Goal: Task Accomplishment & Management: Manage account settings

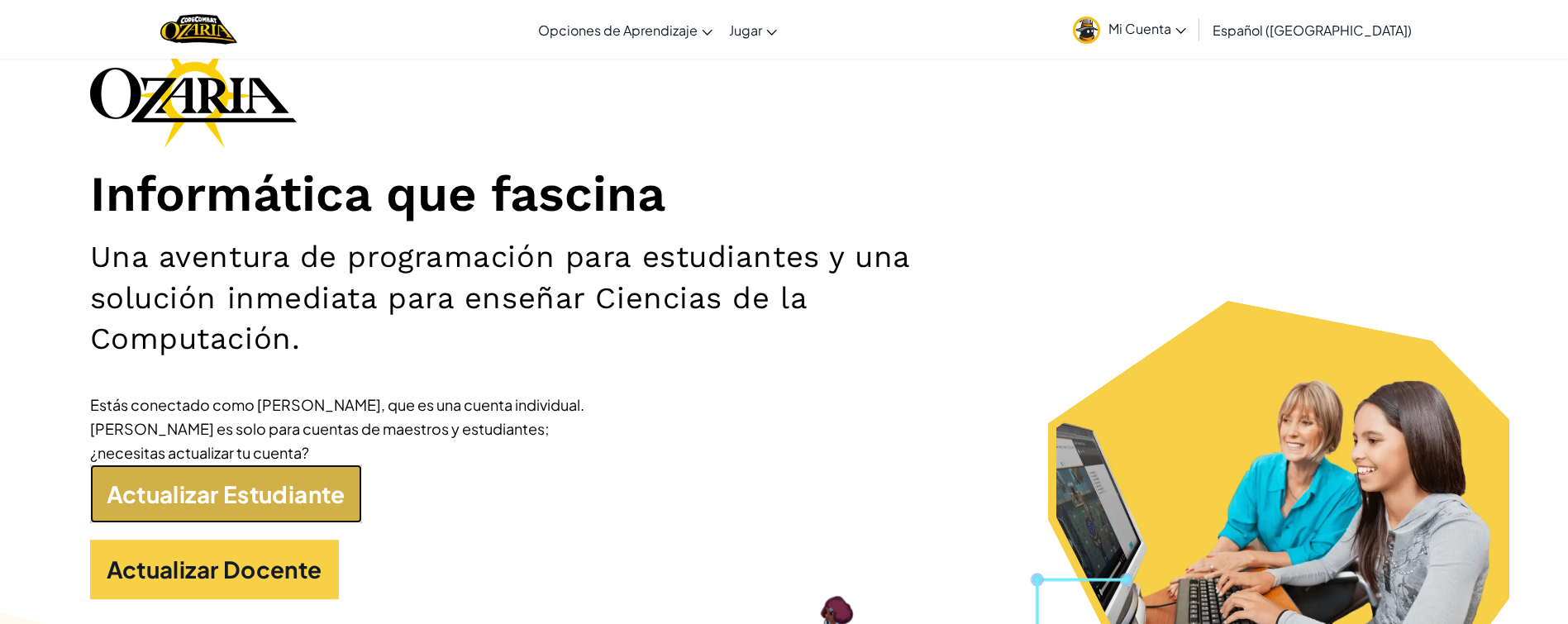
click at [260, 475] on link "Actualizar Estudiante" at bounding box center [226, 494] width 272 height 59
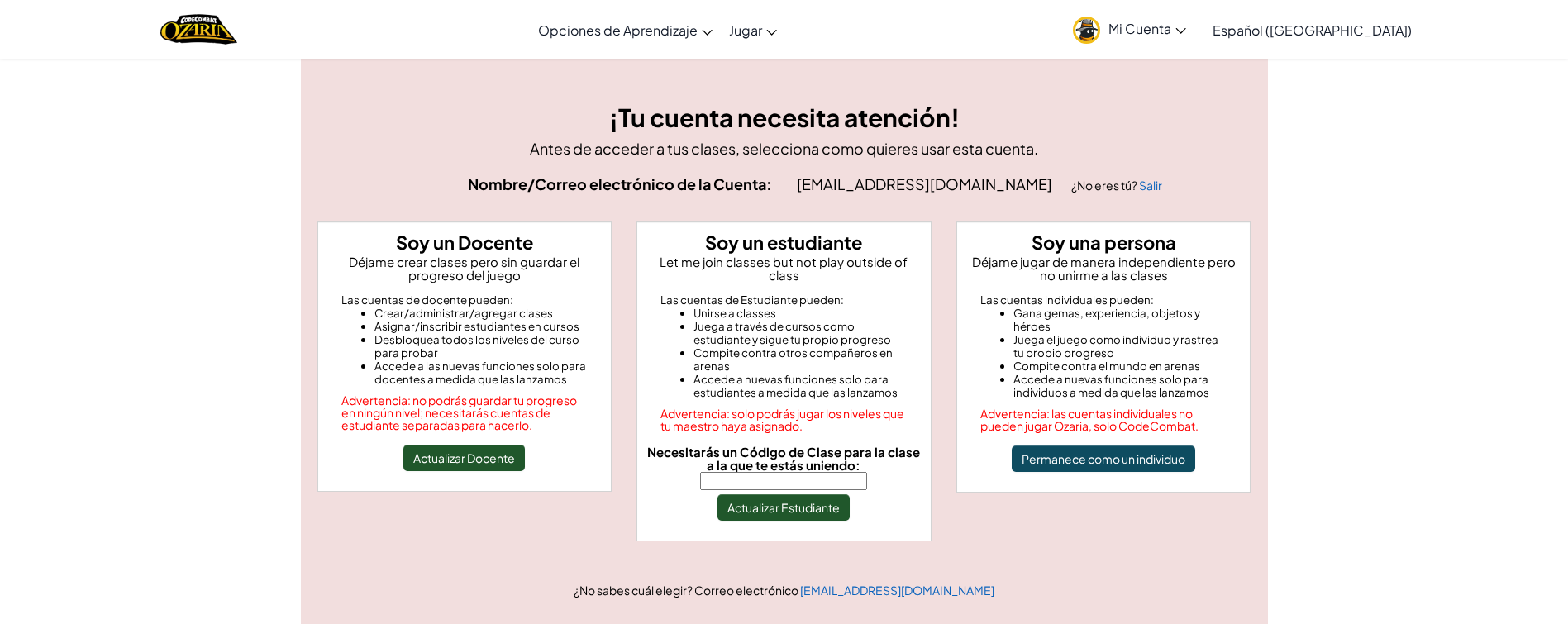
click at [784, 472] on input "Necesitarás un Código de Clase para la clase a la que te estás uniendo:" at bounding box center [784, 480] width 167 height 18
type input "ThinkGlassTeam"
click at [806, 497] on button "Actualizar Estudiante" at bounding box center [784, 508] width 132 height 26
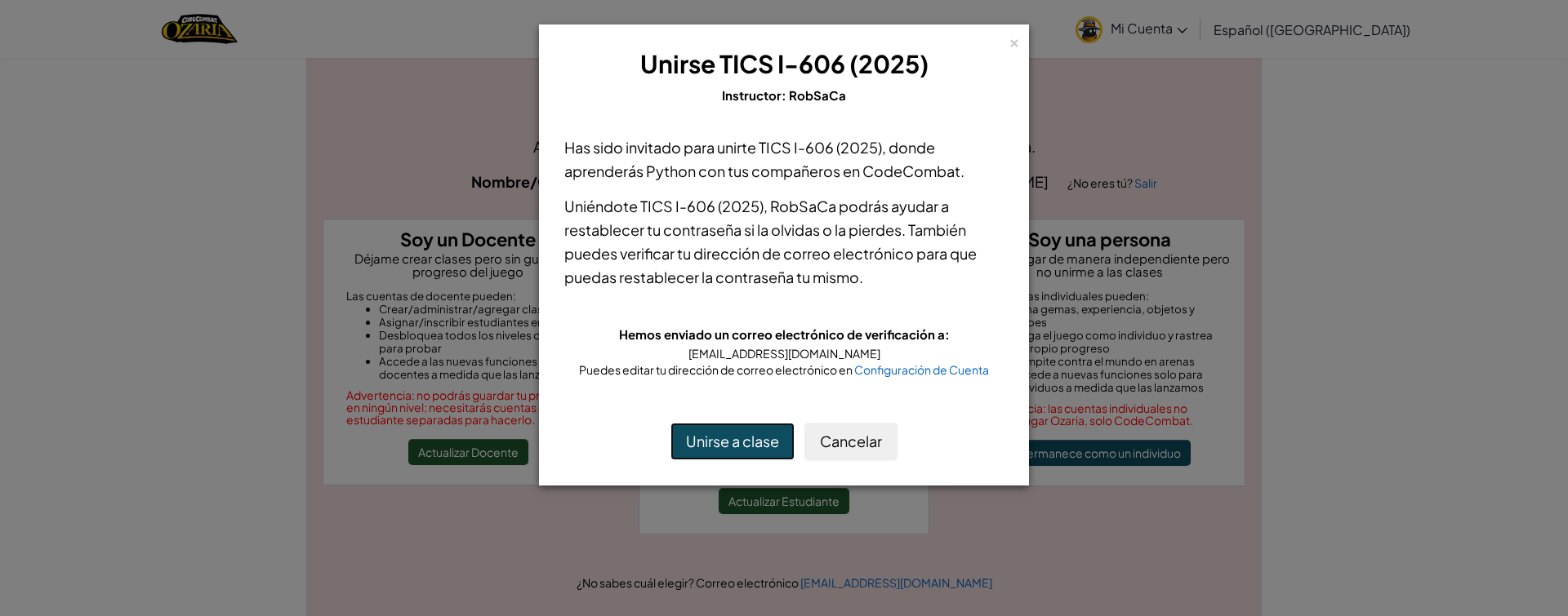
click at [770, 436] on button "Unirse a clase" at bounding box center [732, 441] width 124 height 38
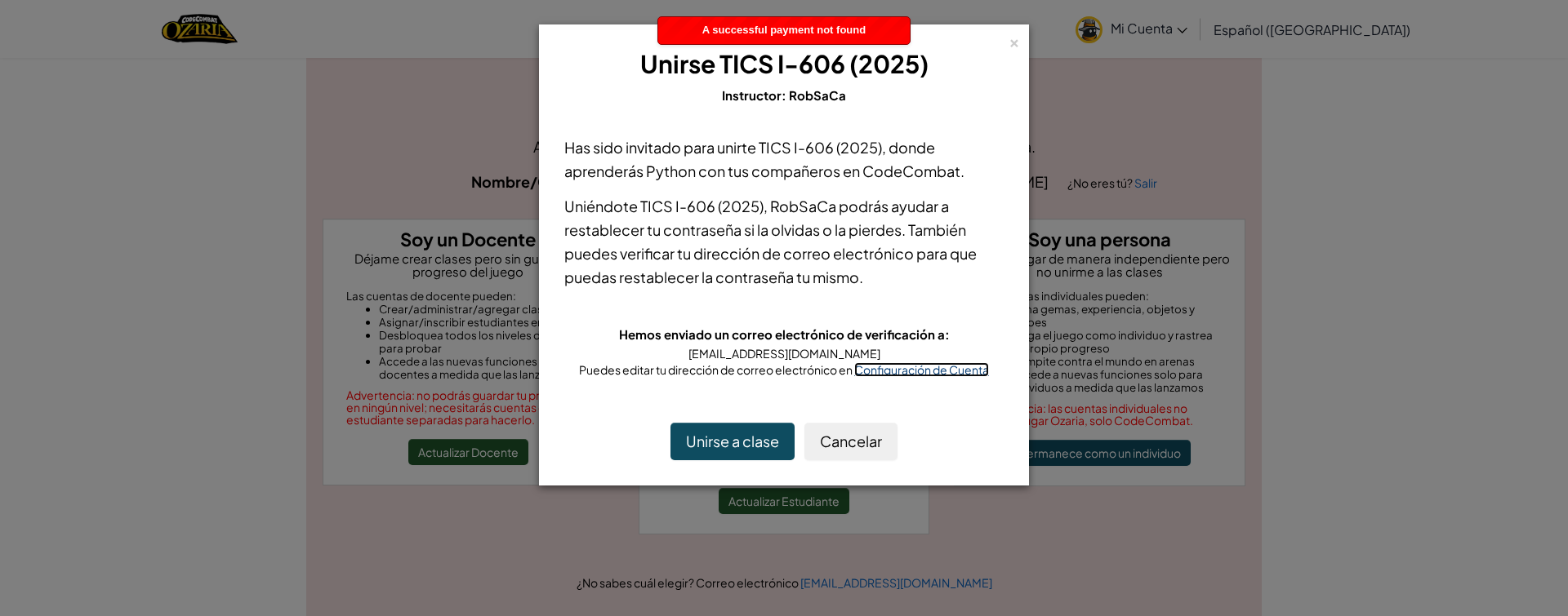
click at [962, 367] on span "Configuración de Cuenta" at bounding box center [921, 370] width 134 height 15
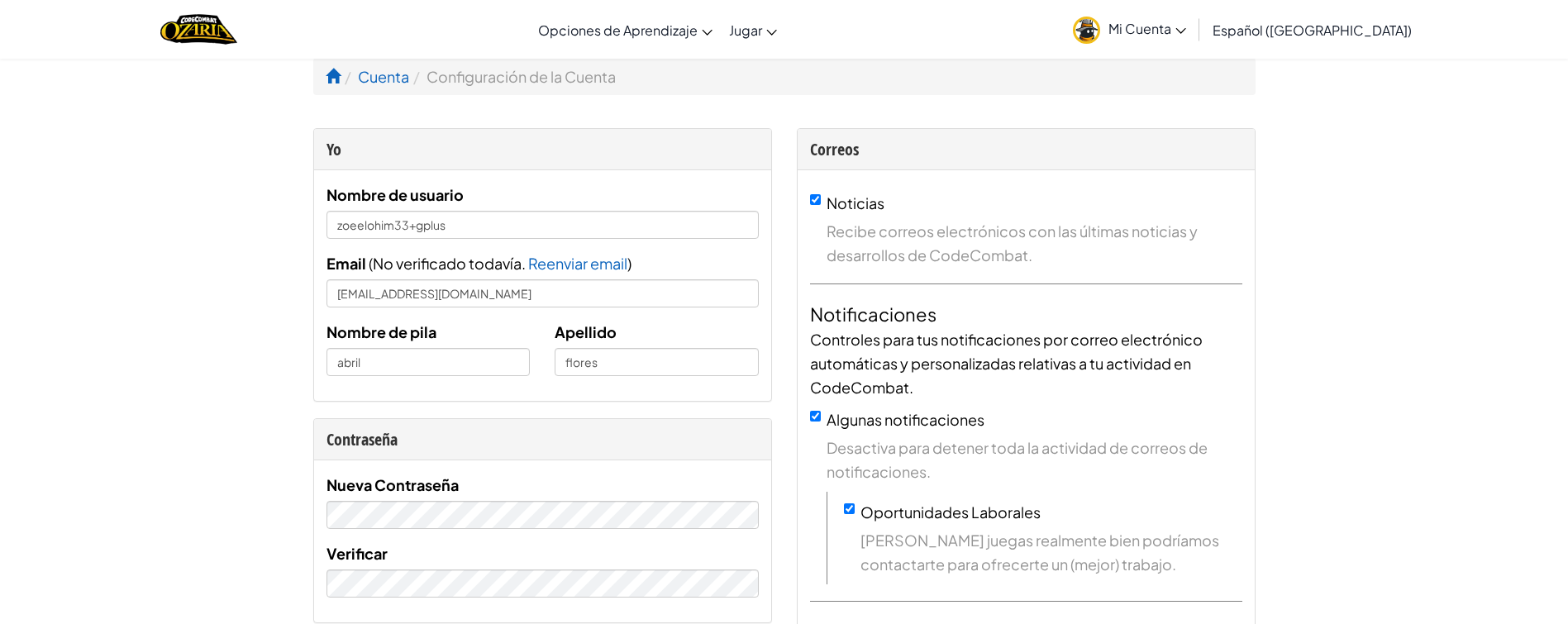
click at [974, 372] on span "Controles para tus notificaciones por correo electrónico automáticas y personal…" at bounding box center [1006, 363] width 392 height 67
click at [324, 72] on ol "Cuenta Configuración de la Cuenta" at bounding box center [784, 77] width 942 height 38
click at [329, 73] on span at bounding box center [333, 76] width 15 height 15
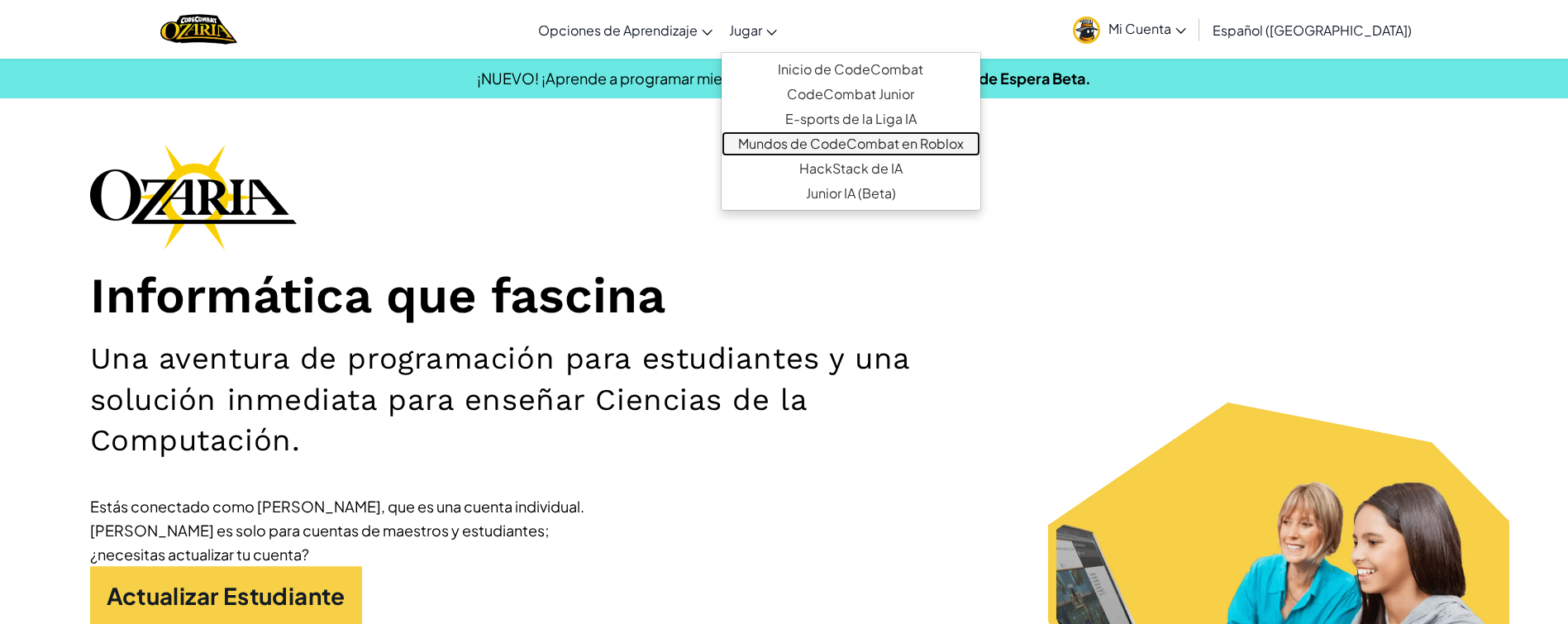
click at [882, 137] on link "Mundos de CodeCombat en Roblox" at bounding box center [851, 144] width 259 height 24
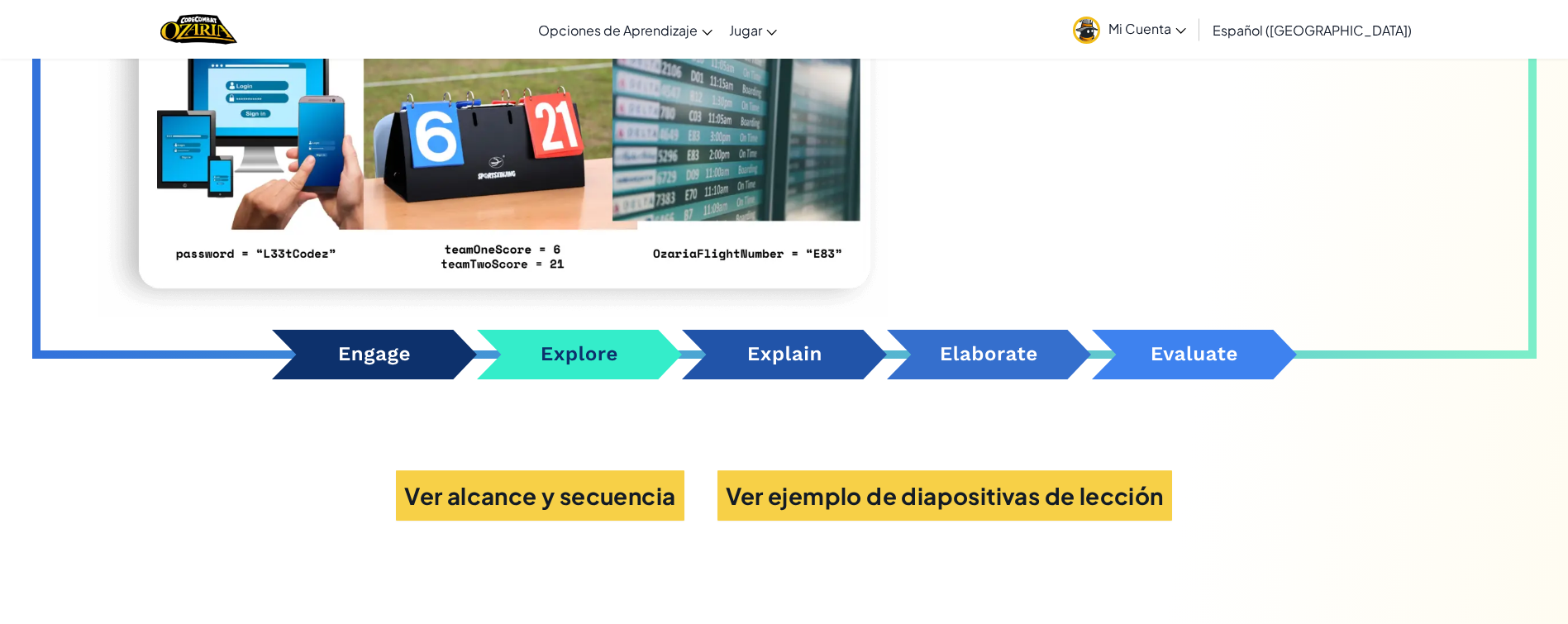
scroll to position [6545, 0]
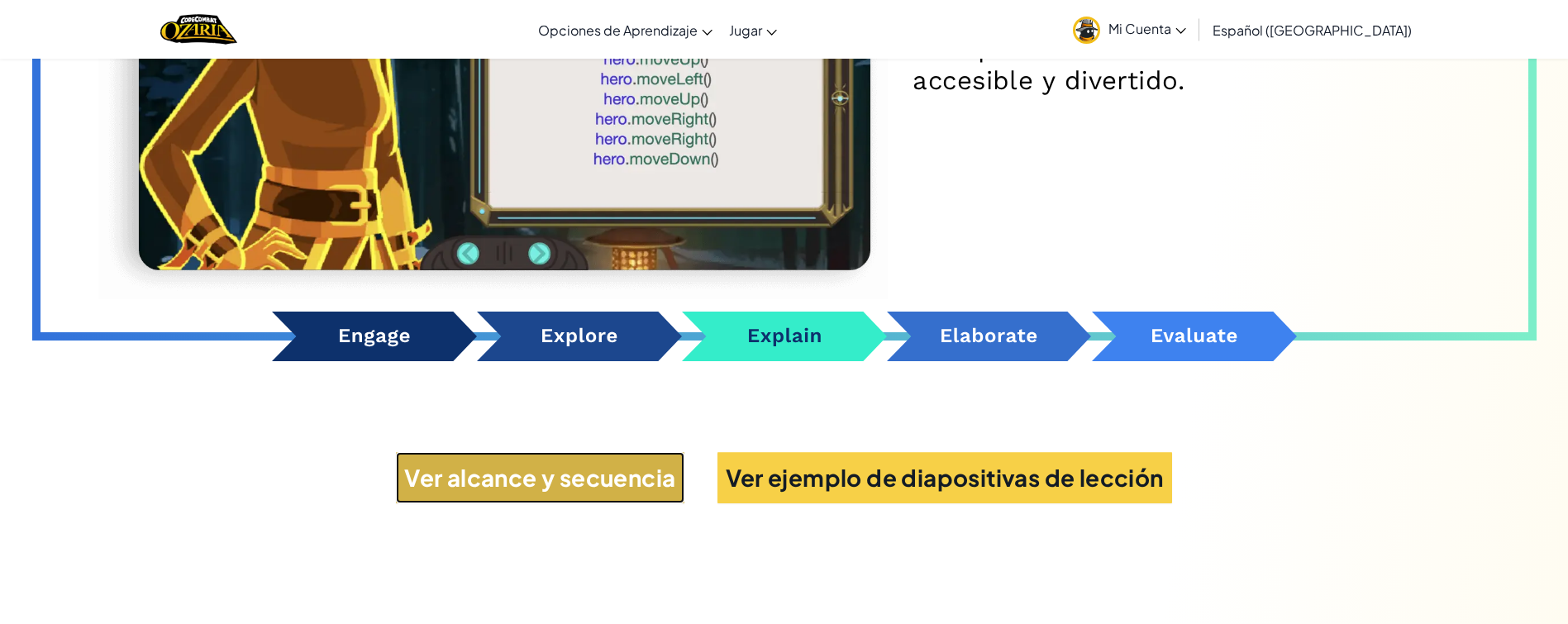
click at [593, 504] on link "Ver alcance y secuencia" at bounding box center [540, 478] width 288 height 52
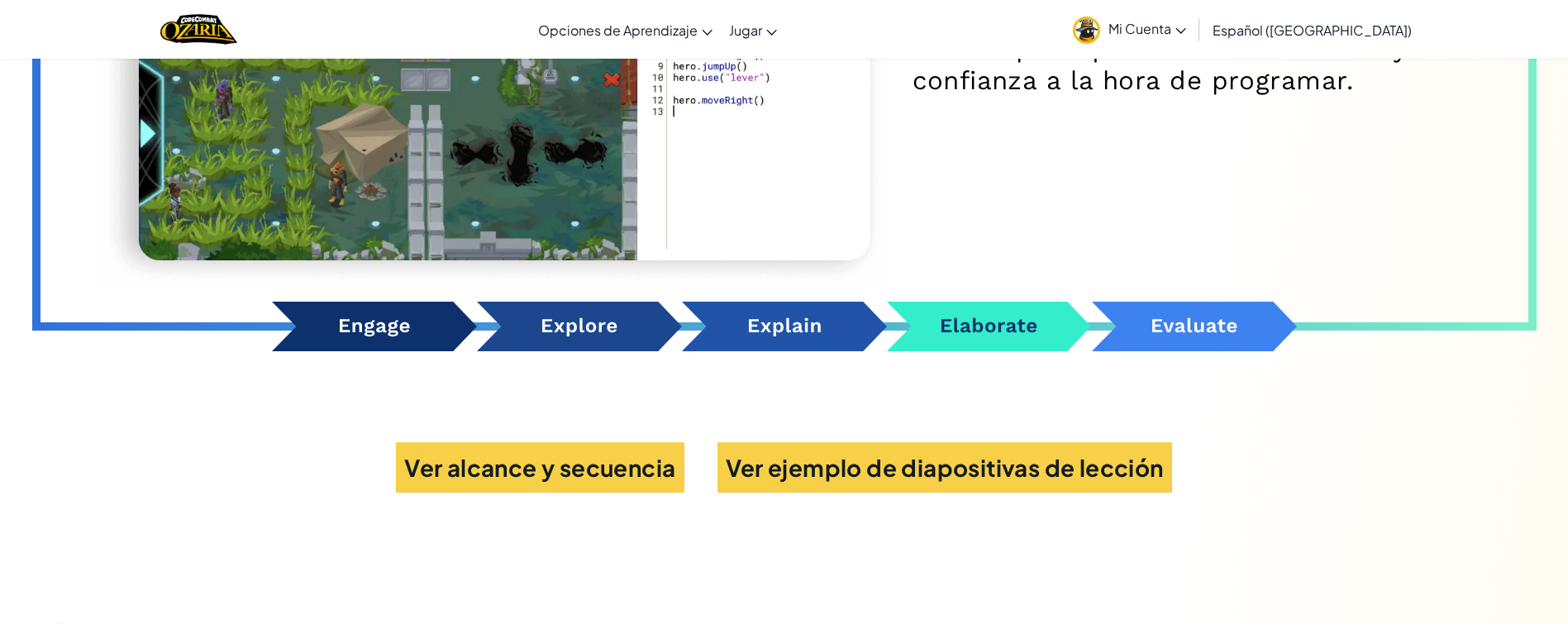
click at [840, 351] on button "Carousel Explain Item" at bounding box center [784, 327] width 205 height 50
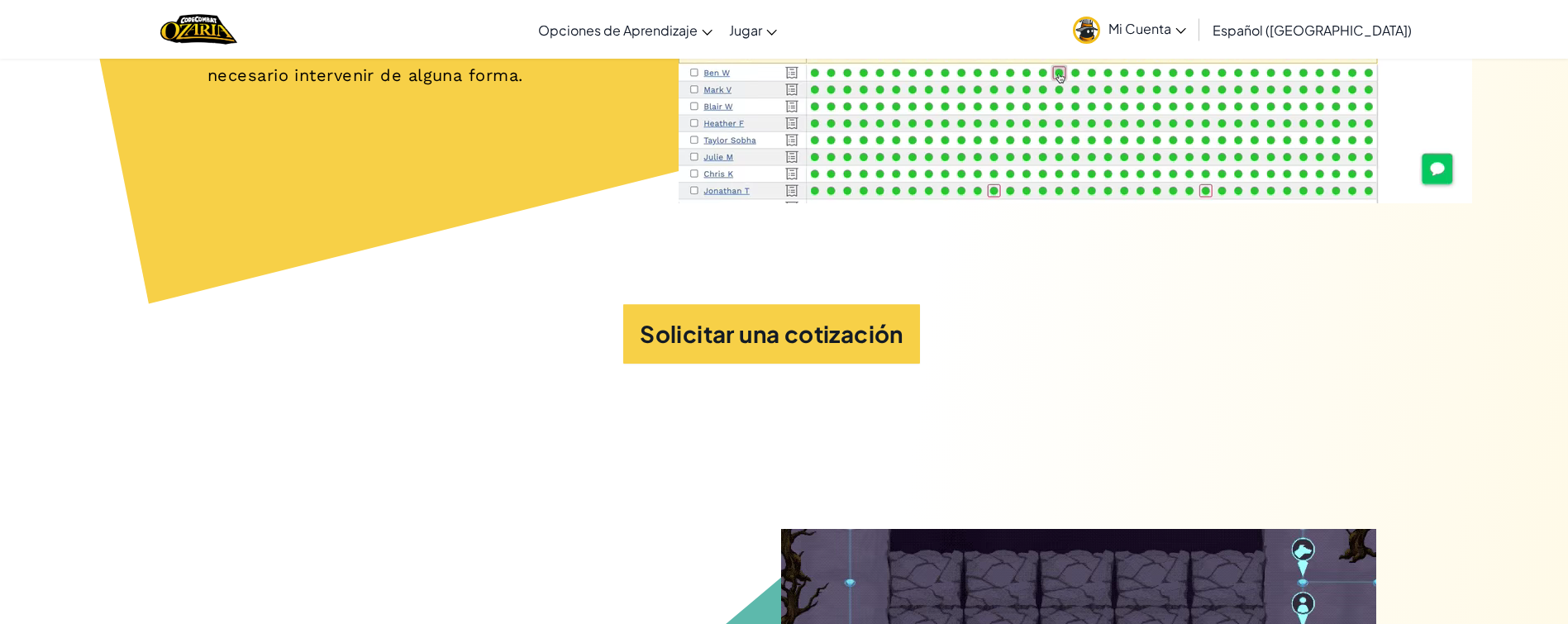
scroll to position [8734, 0]
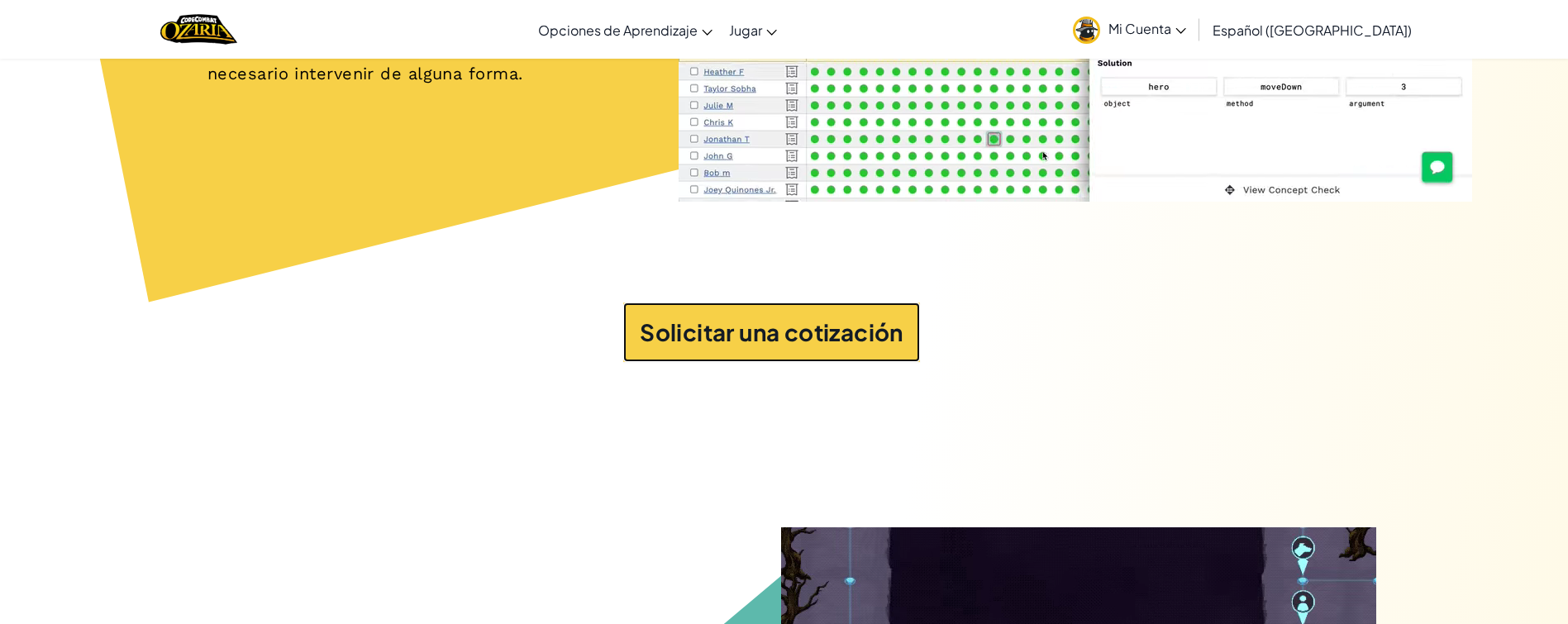
click at [840, 362] on button "Solicitar una cotización" at bounding box center [771, 331] width 297 height 59
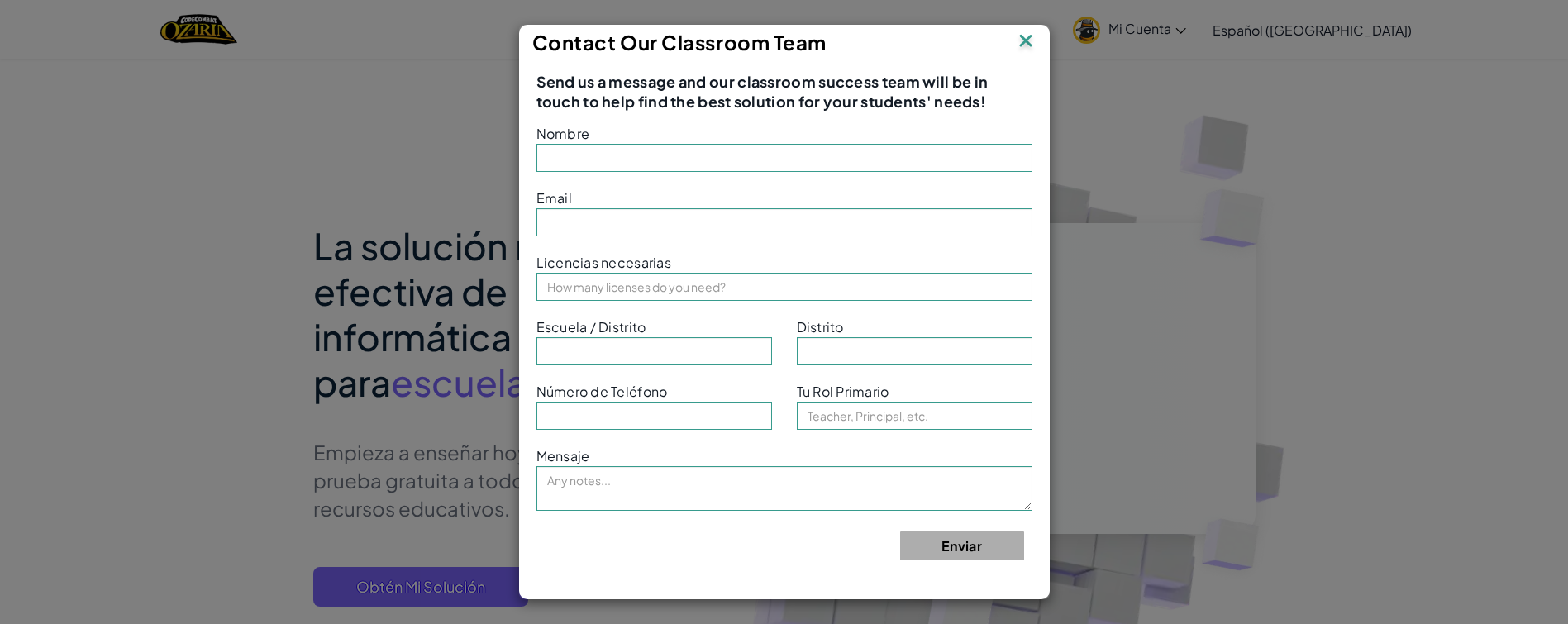
type input "zoeelohim33+gplus"
type input "zoeelohim33@gmail.com"
click at [1020, 32] on img at bounding box center [1026, 42] width 22 height 24
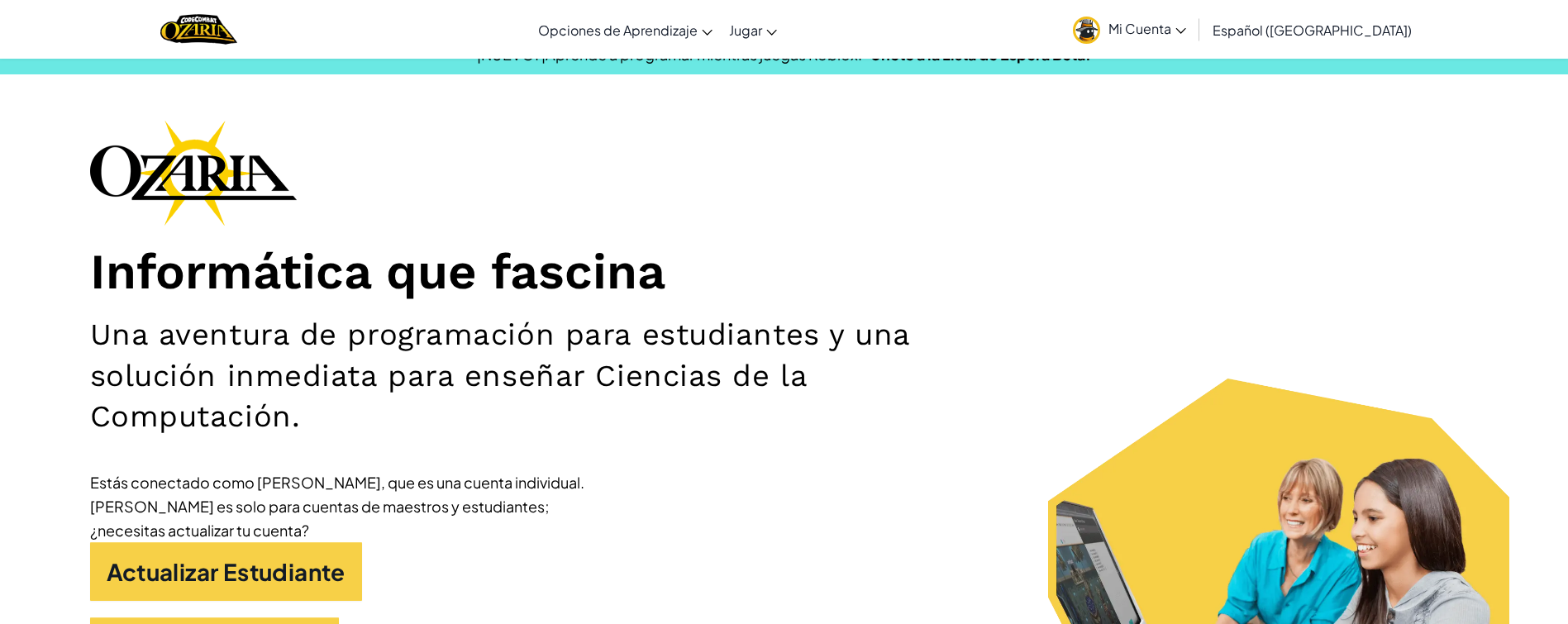
scroll to position [12, 0]
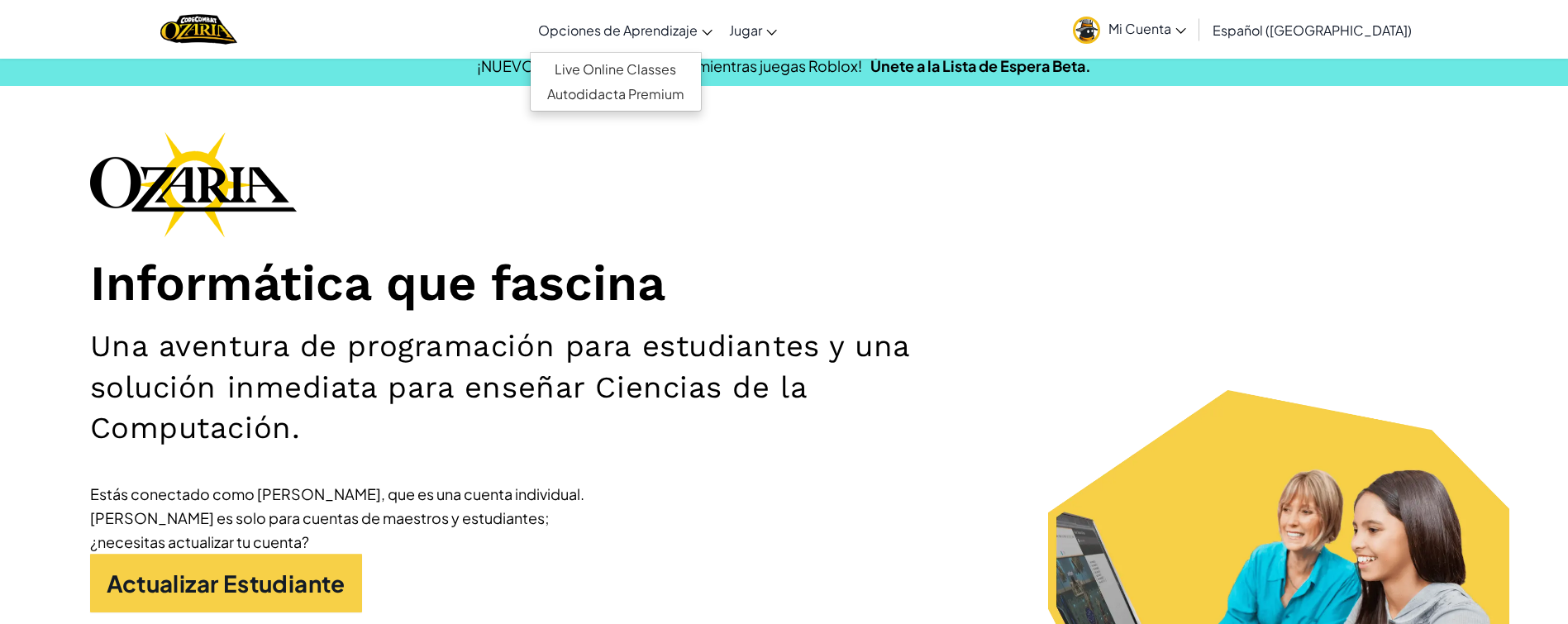
click at [698, 32] on span "Opciones de Aprendizaje" at bounding box center [618, 30] width 160 height 18
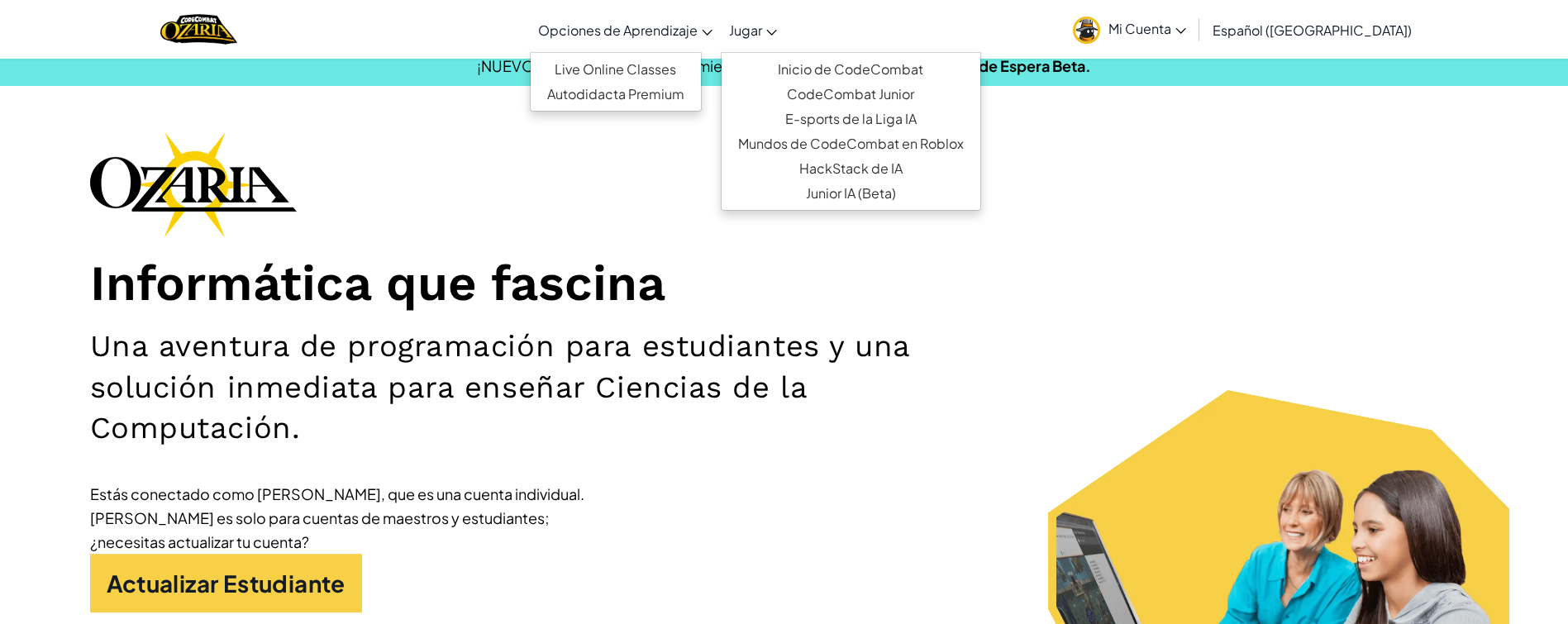
click at [762, 24] on span "Jugar" at bounding box center [745, 30] width 33 height 18
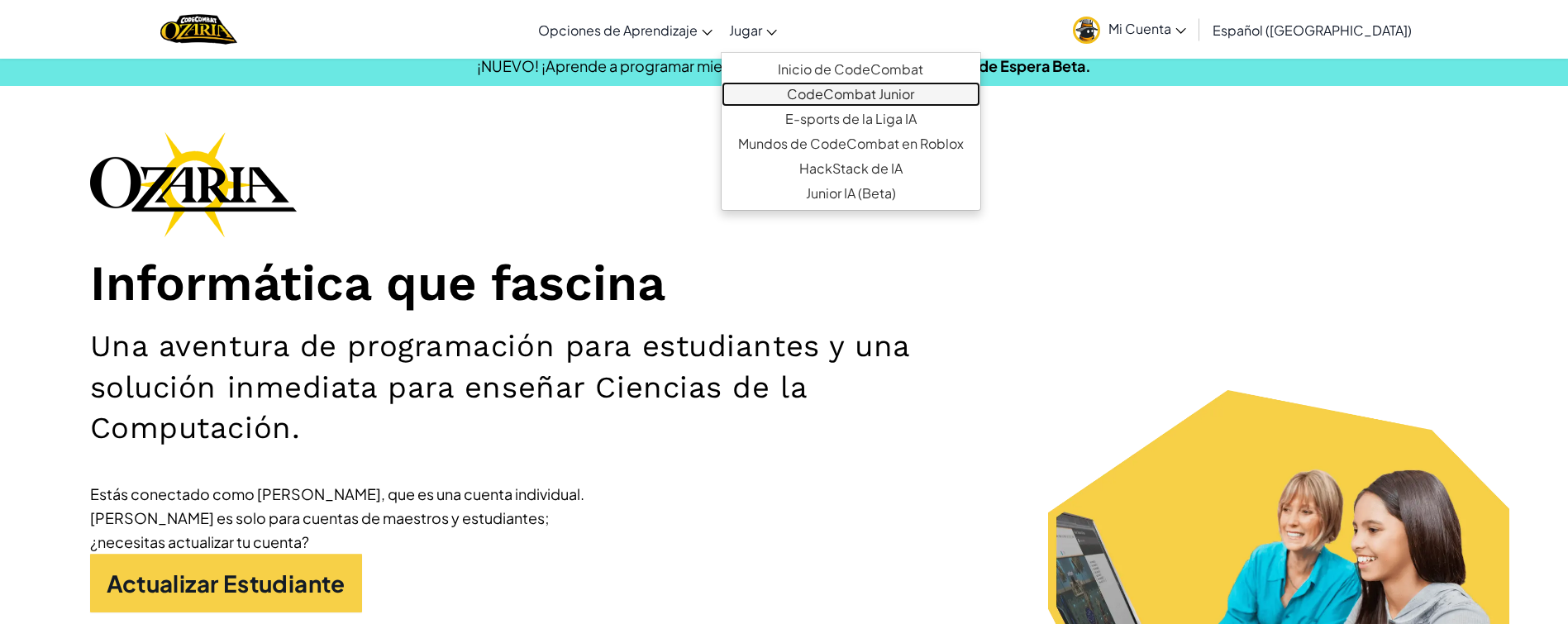
click at [869, 100] on link "CodeCombat Junior" at bounding box center [851, 94] width 259 height 24
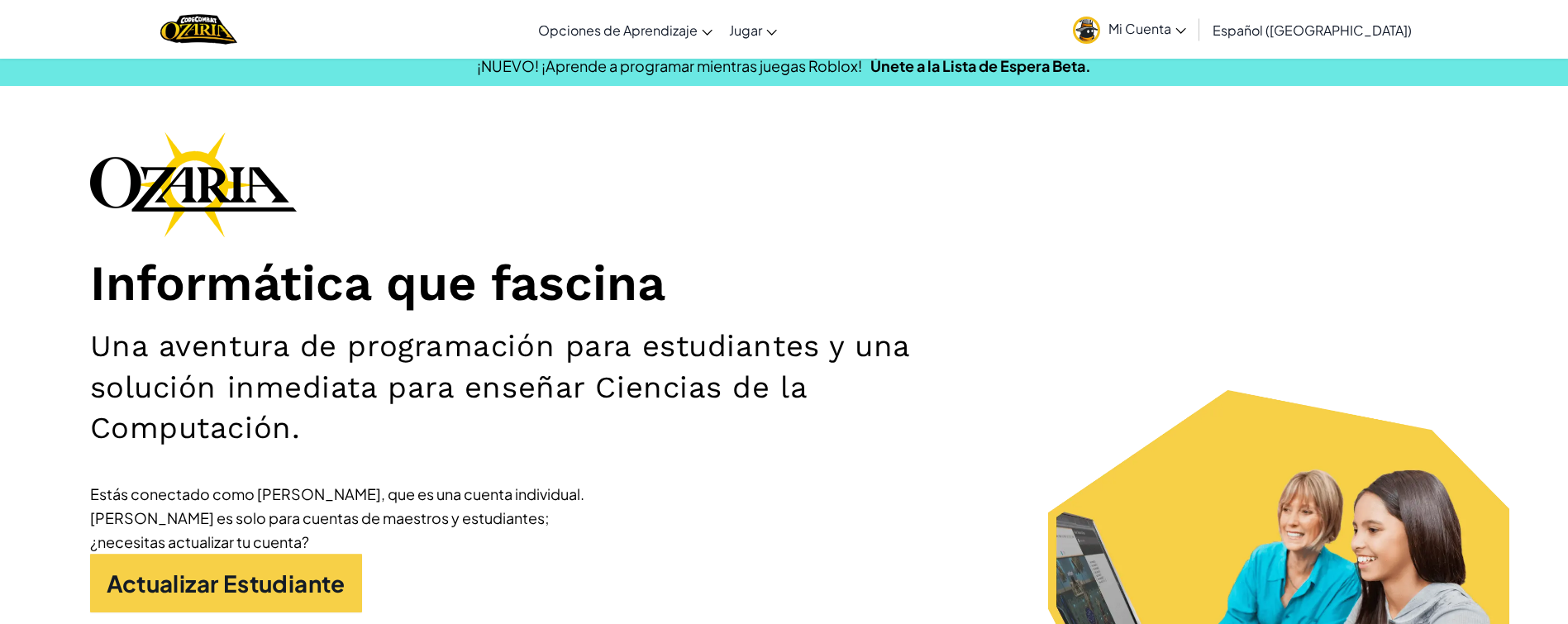
click at [1195, 14] on link "Mi Cuenta" at bounding box center [1130, 30] width 129 height 53
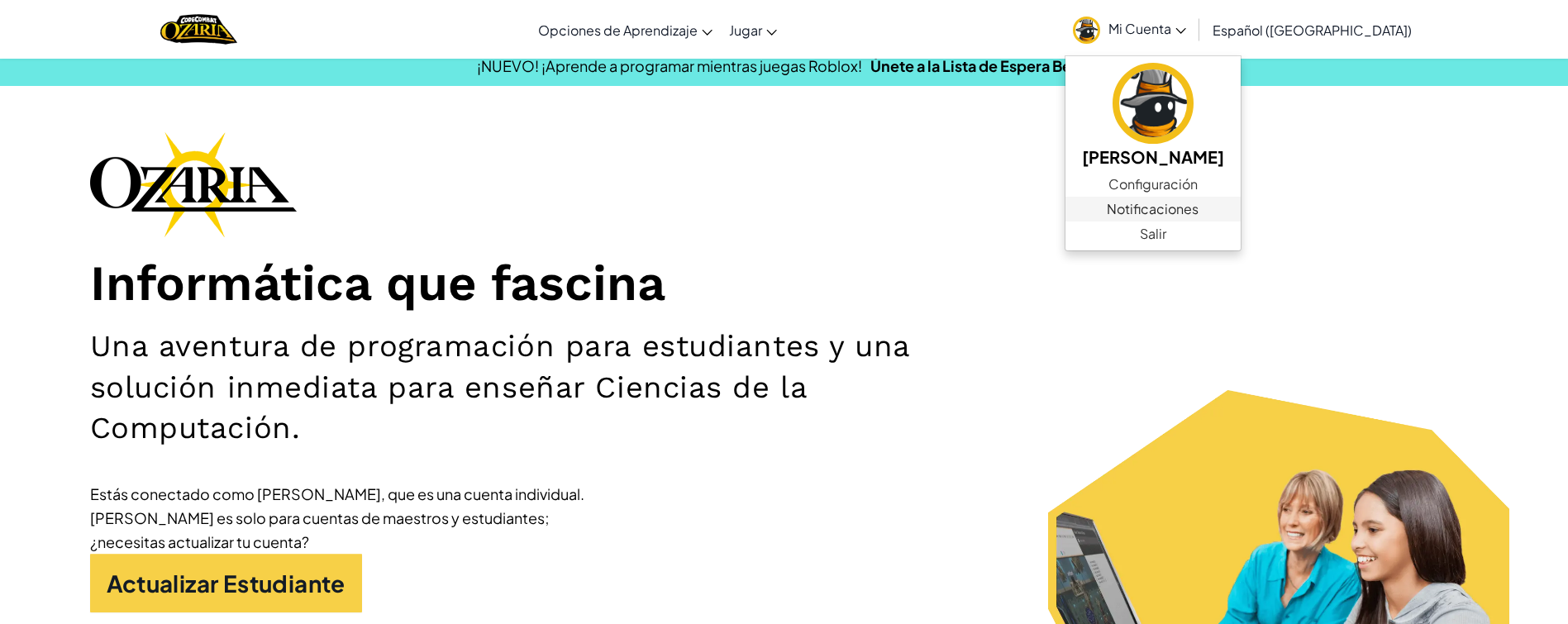
click at [1158, 211] on span "Notificaciones" at bounding box center [1153, 208] width 92 height 20
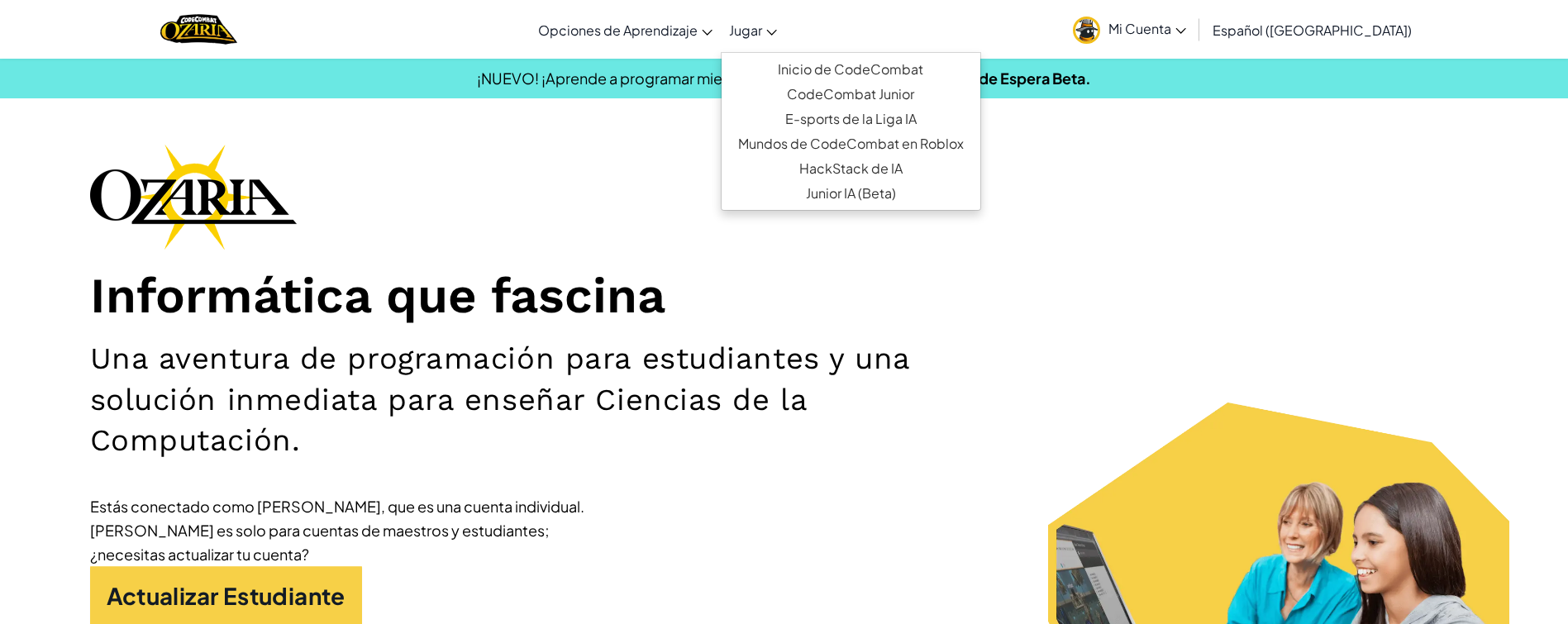
click at [762, 23] on span "Jugar" at bounding box center [745, 30] width 33 height 18
click at [804, 143] on link "Mundos de CodeCombat en Roblox" at bounding box center [851, 144] width 259 height 24
click at [855, 168] on link "HackStack de IA" at bounding box center [851, 169] width 259 height 24
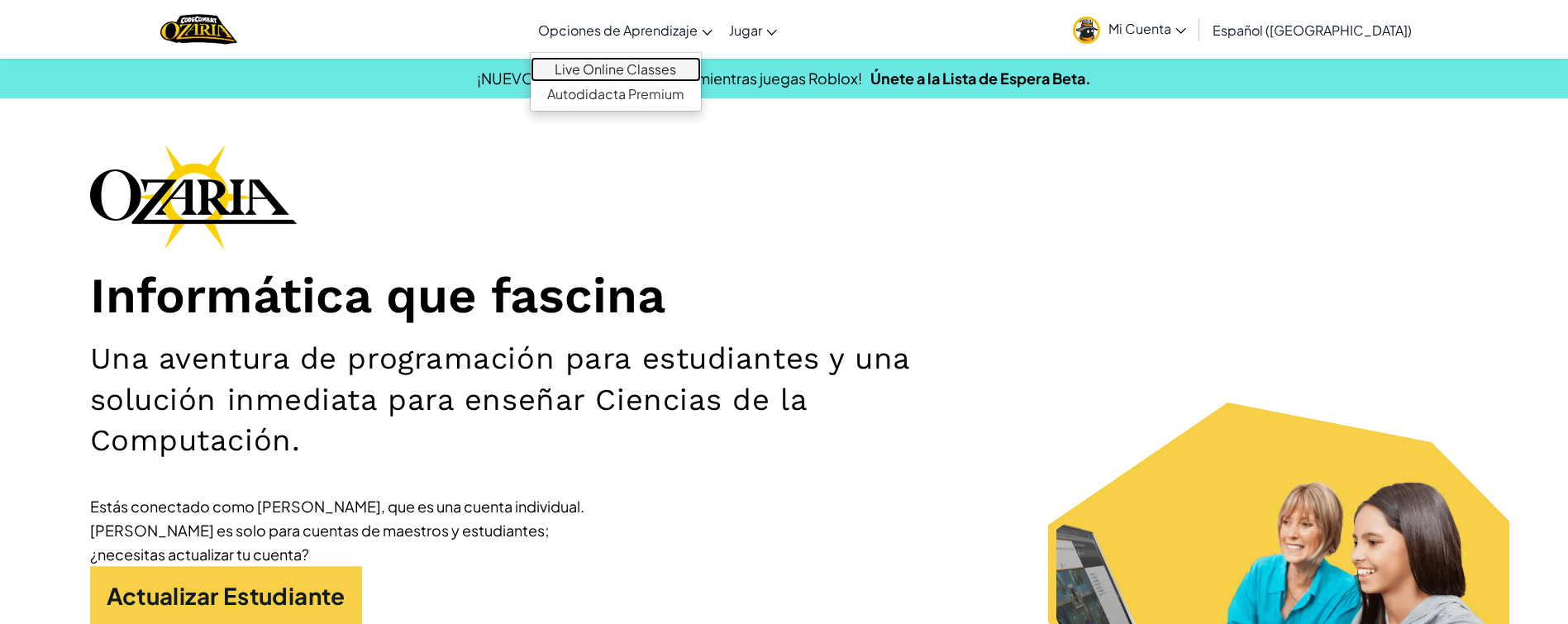
click at [656, 66] on link "Live Online Classes" at bounding box center [616, 69] width 170 height 24
click at [665, 91] on link "Autodidacta Premium" at bounding box center [616, 94] width 170 height 24
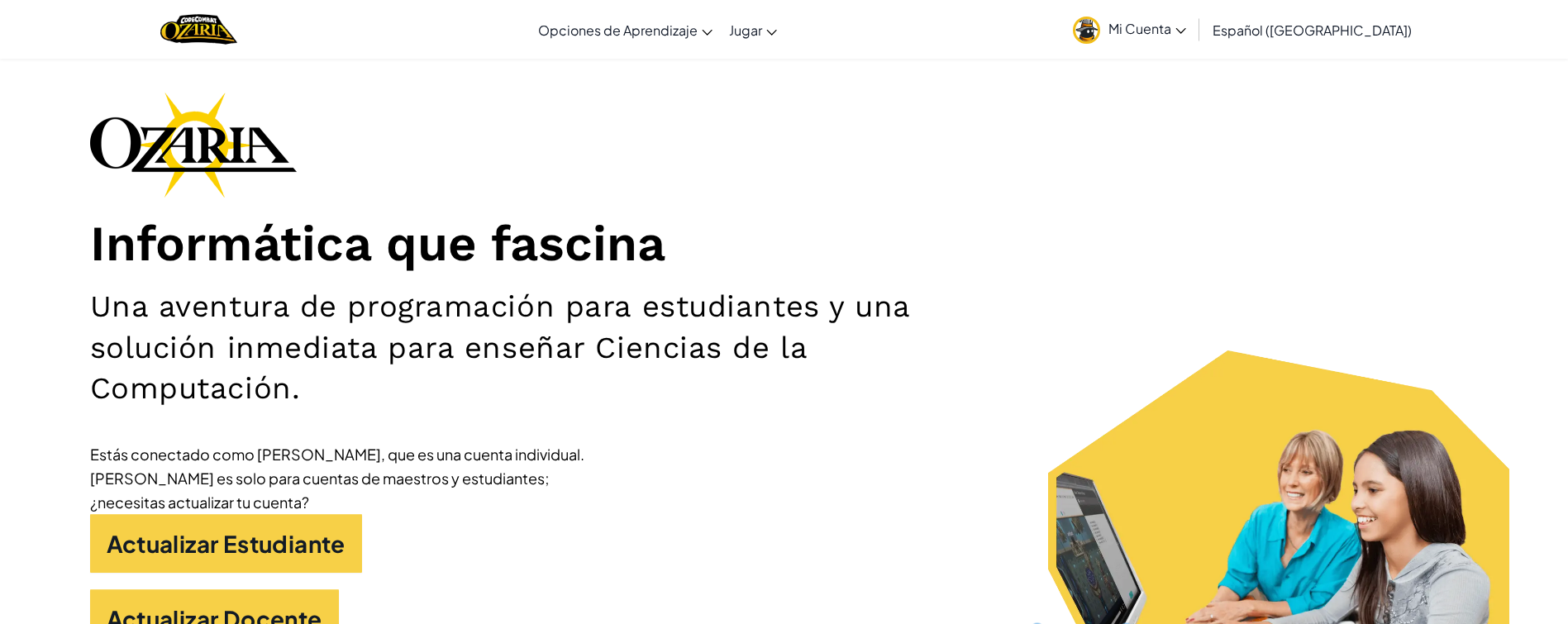
scroll to position [31, 0]
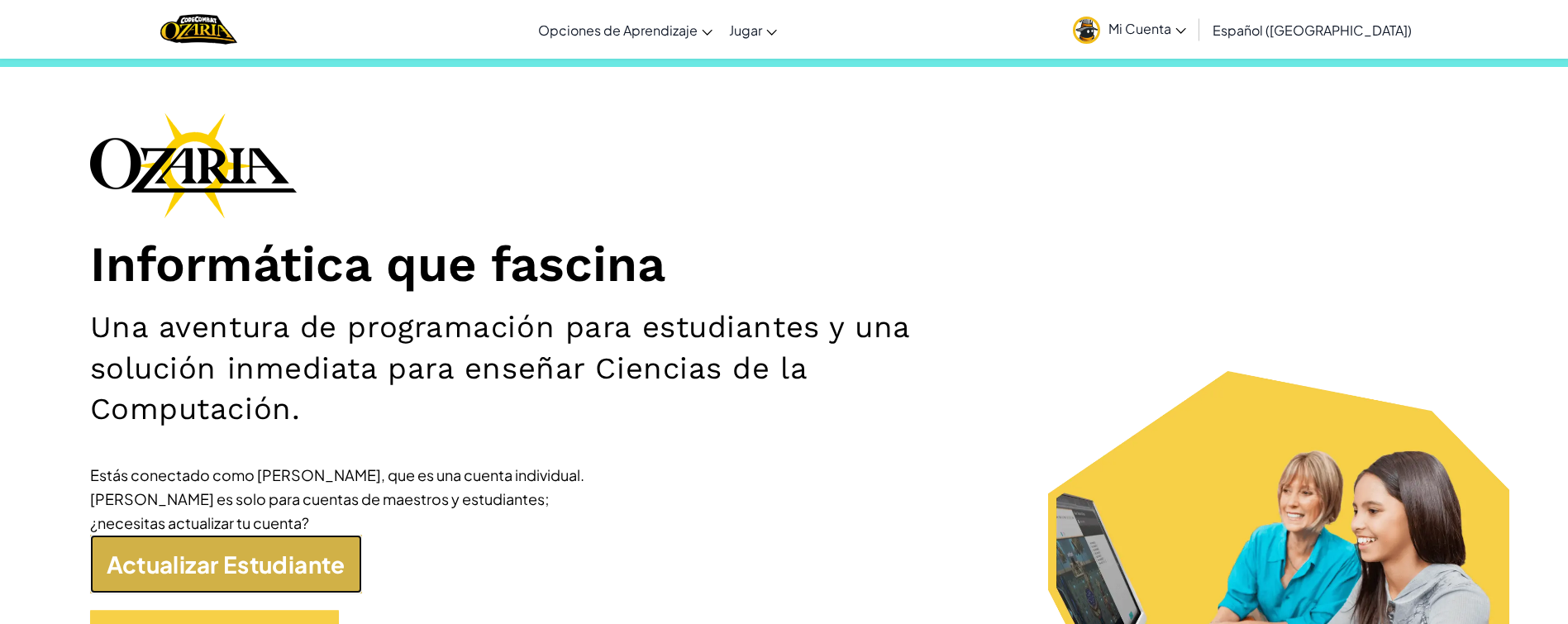
click at [239, 536] on link "Actualizar Estudiante" at bounding box center [226, 564] width 272 height 59
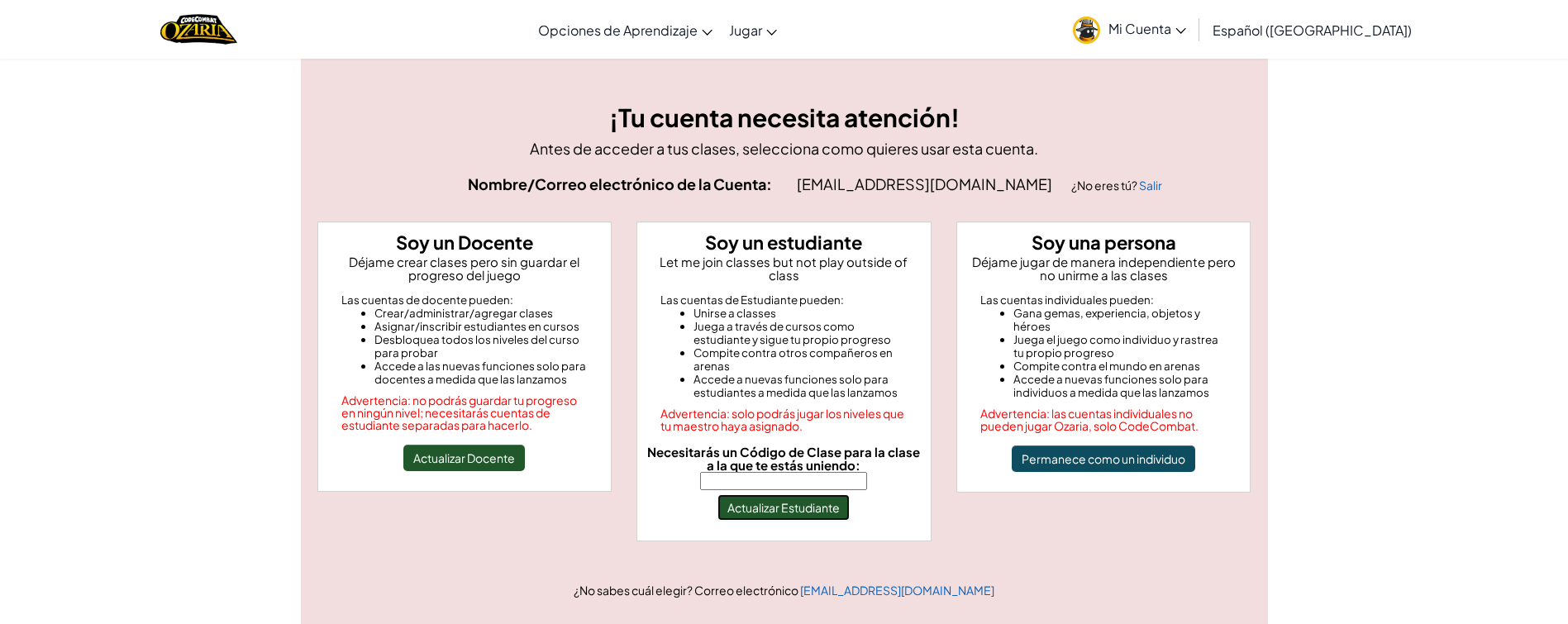
click at [747, 496] on button "Actualizar Estudiante" at bounding box center [784, 508] width 132 height 26
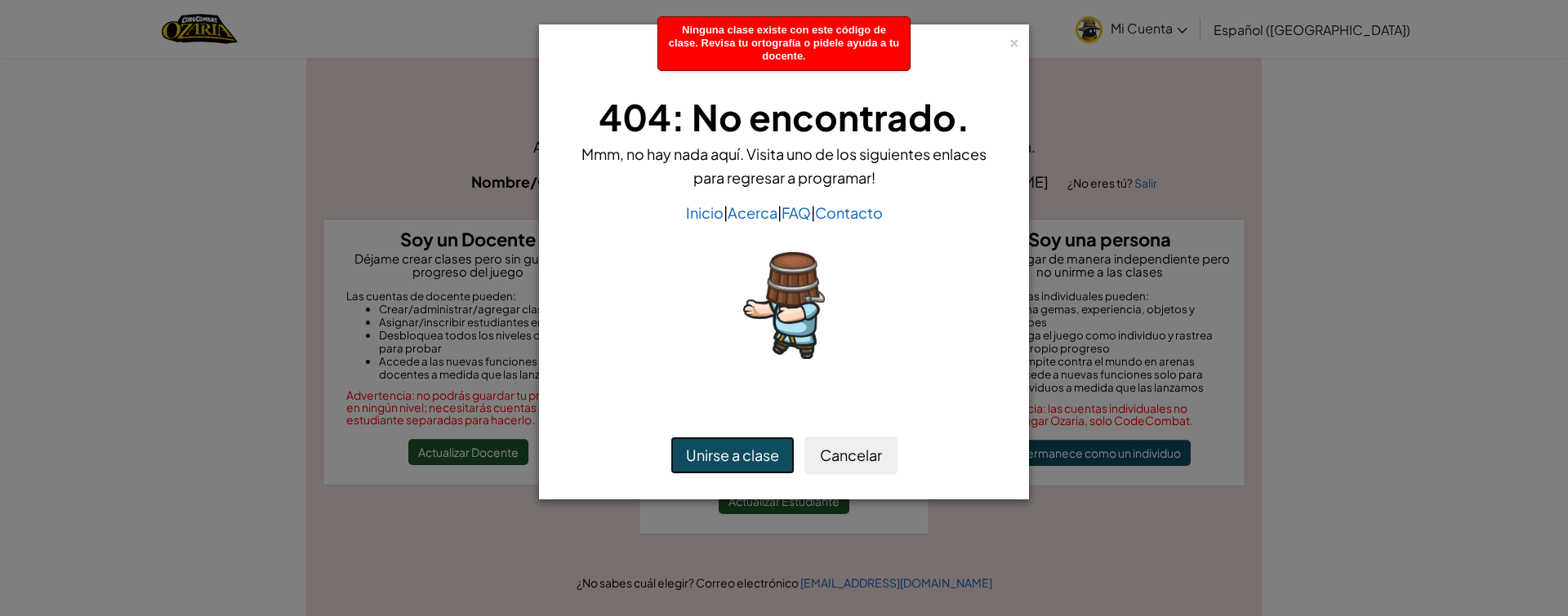
click at [752, 444] on button "Unirse a clase" at bounding box center [732, 455] width 124 height 38
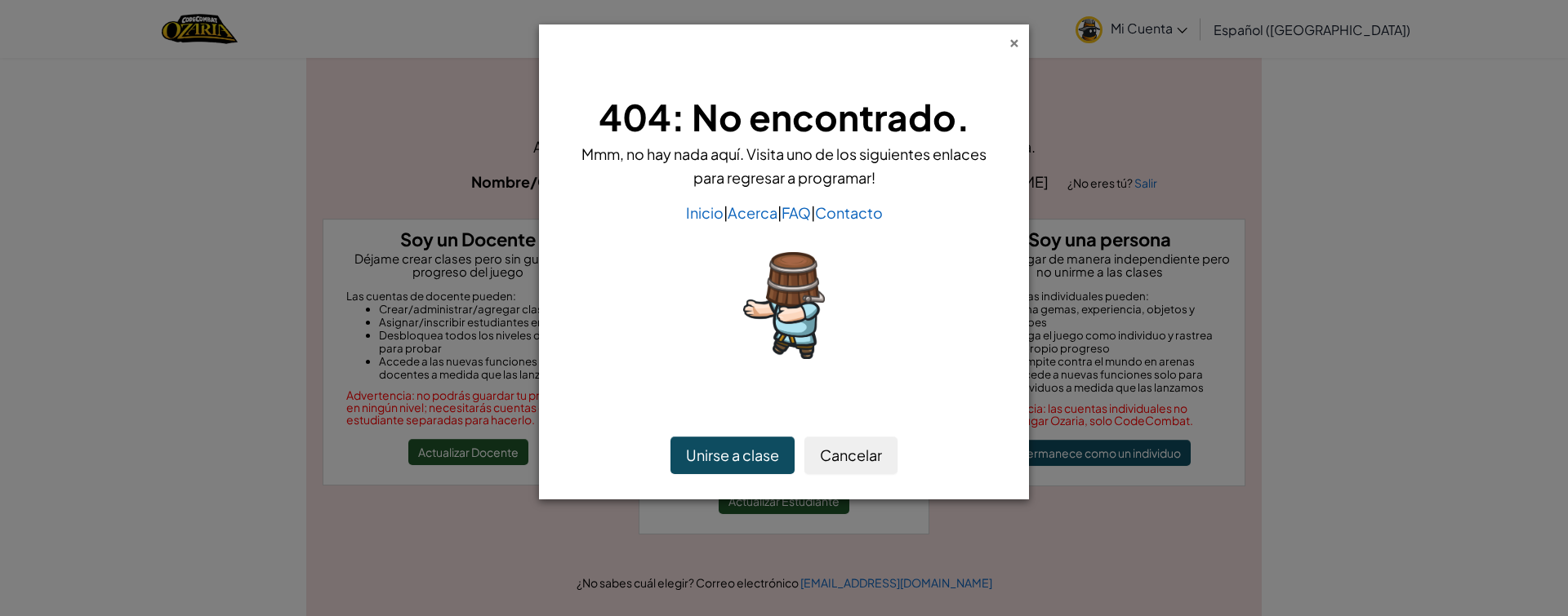
click at [1009, 31] on div "×" at bounding box center [1014, 40] width 11 height 18
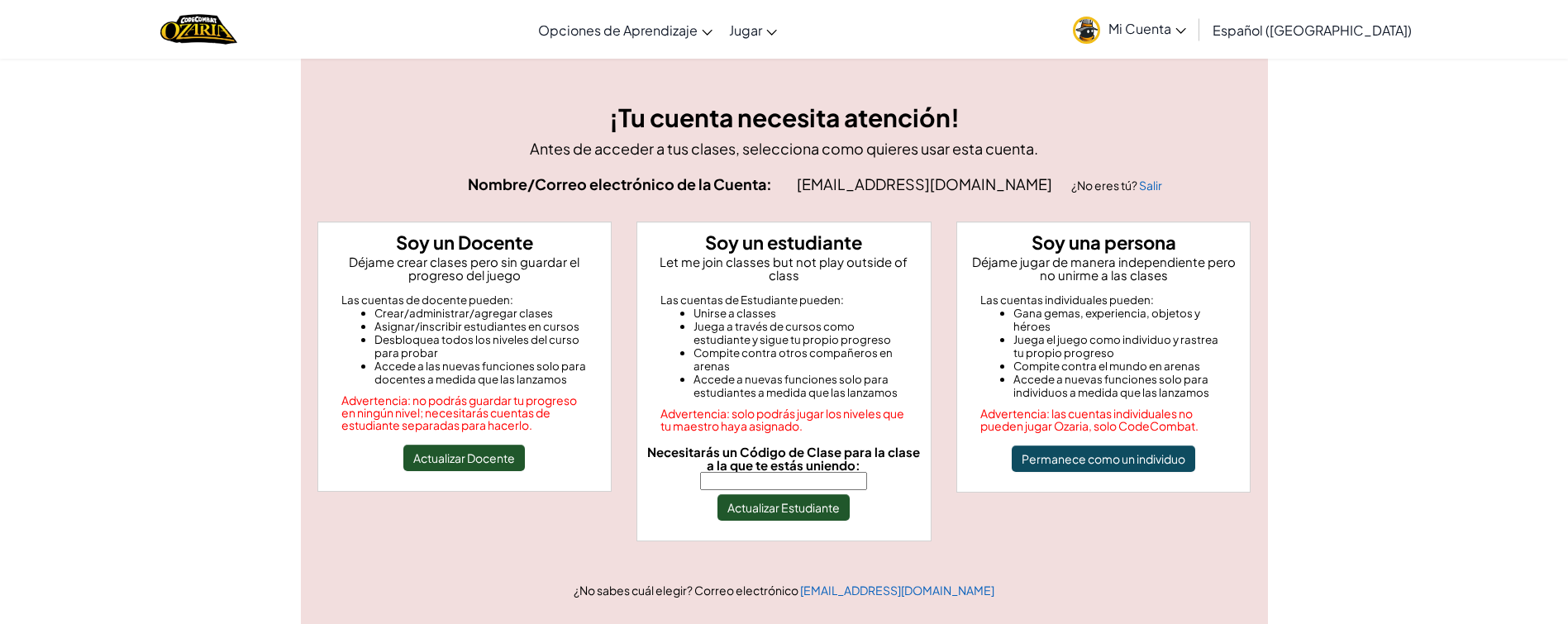
click at [767, 472] on input "Necesitarás un Código de Clase para la clase a la que te estás uniendo:" at bounding box center [784, 480] width 167 height 18
click at [788, 472] on input "ThinkGlassTeam" at bounding box center [784, 480] width 167 height 18
type input "ThinkGlassTeam"
click at [734, 495] on button "Actualizar Estudiante" at bounding box center [784, 508] width 132 height 26
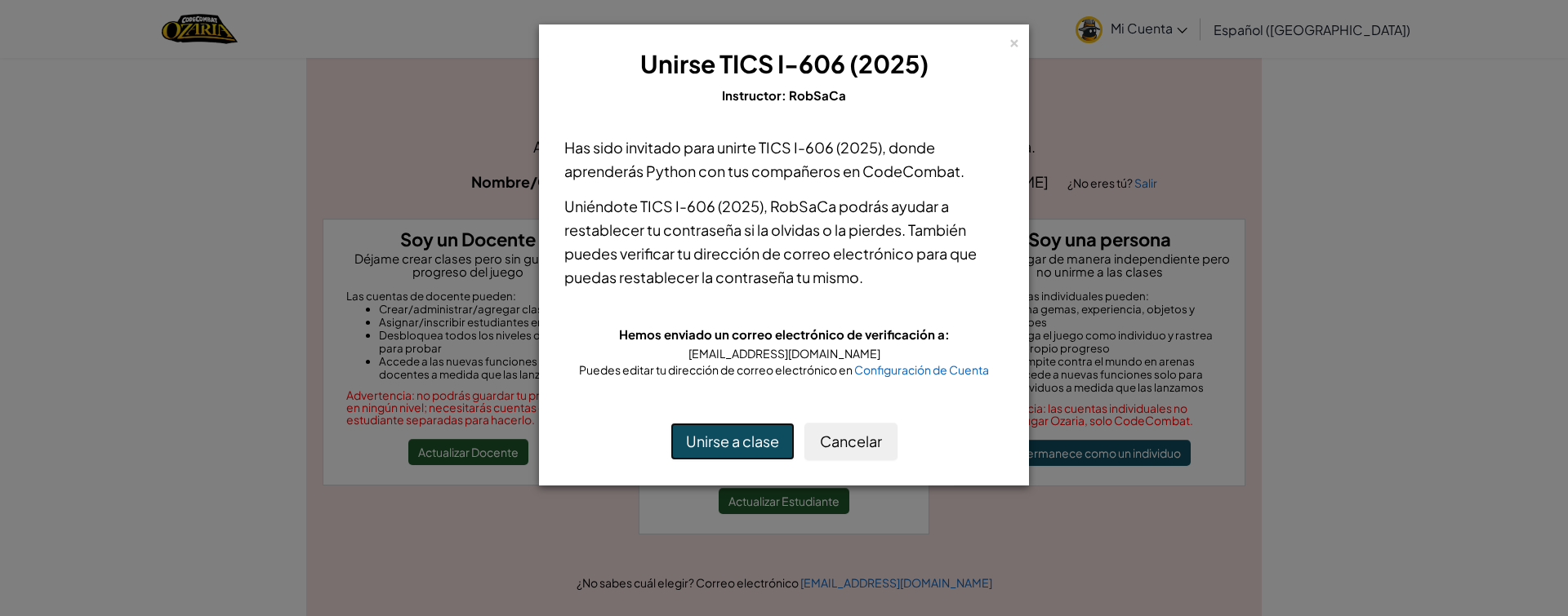
click at [738, 433] on button "Unirse a clase" at bounding box center [732, 441] width 124 height 38
click at [710, 431] on button "Unirse a clase" at bounding box center [732, 441] width 124 height 38
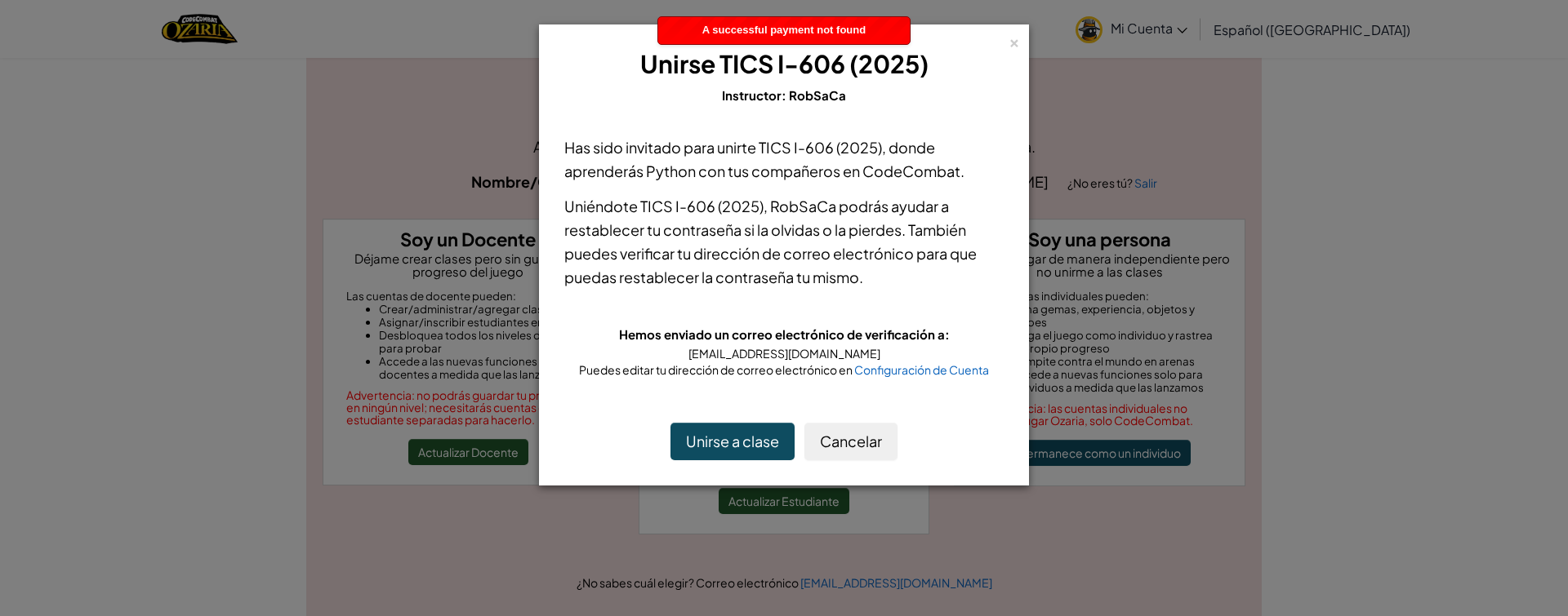
click at [1005, 39] on div "× Unirse TICS I-606 (2025) Instructor: RobSaCa" at bounding box center [783, 76] width 472 height 86
click at [1018, 44] on div "×" at bounding box center [1014, 40] width 11 height 18
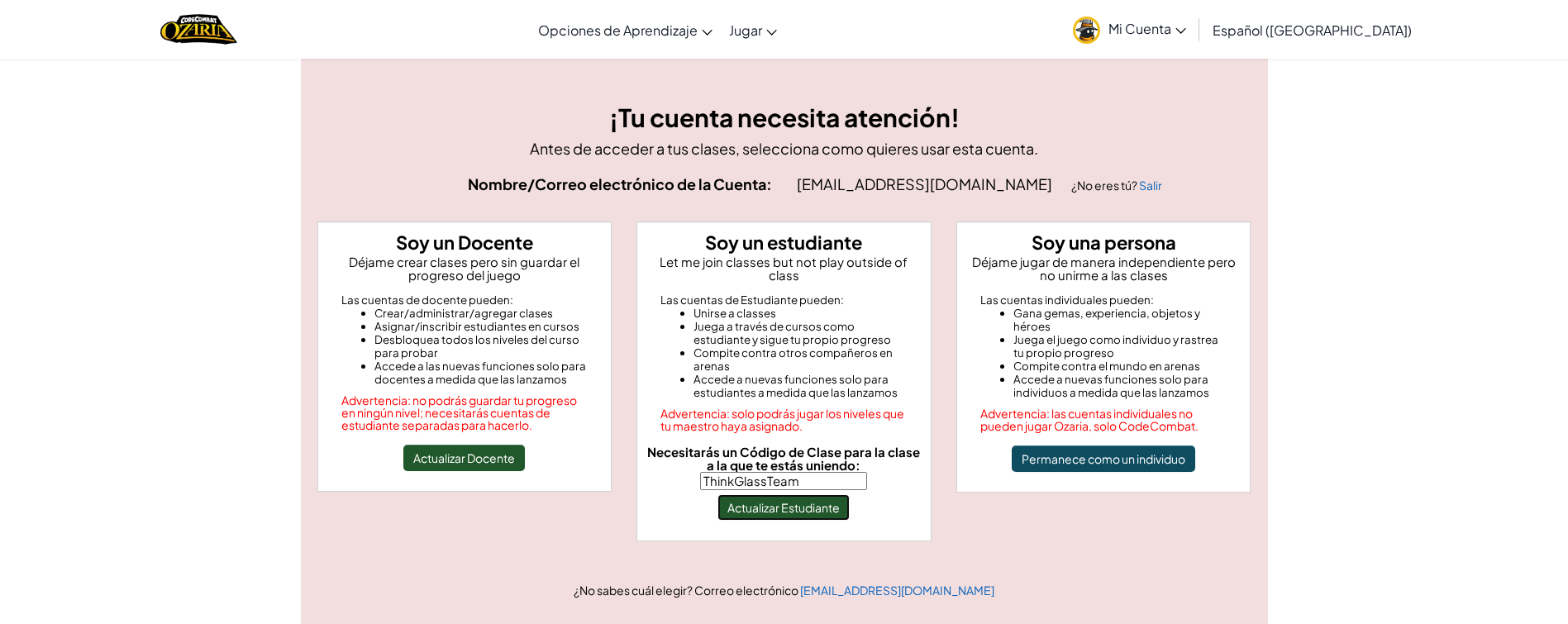
click at [802, 495] on button "Actualizar Estudiante" at bounding box center [784, 508] width 132 height 26
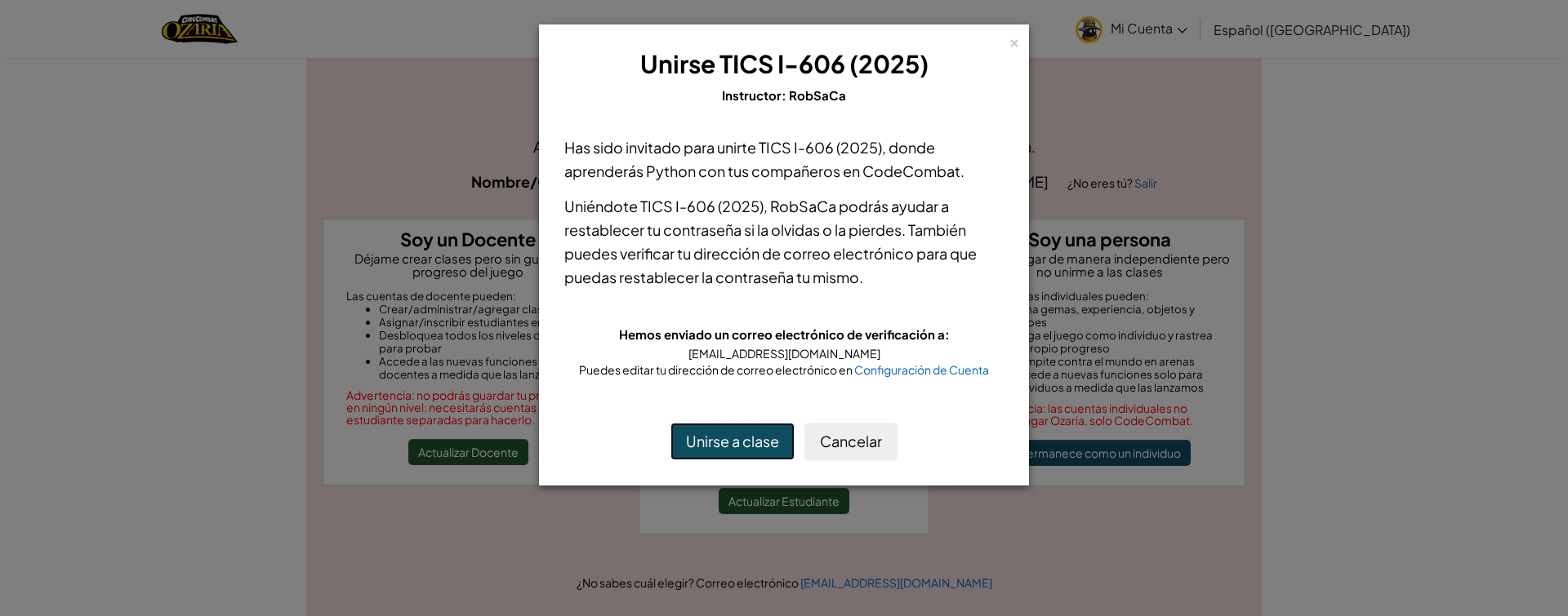
click at [731, 433] on button "Unirse a clase" at bounding box center [732, 441] width 124 height 38
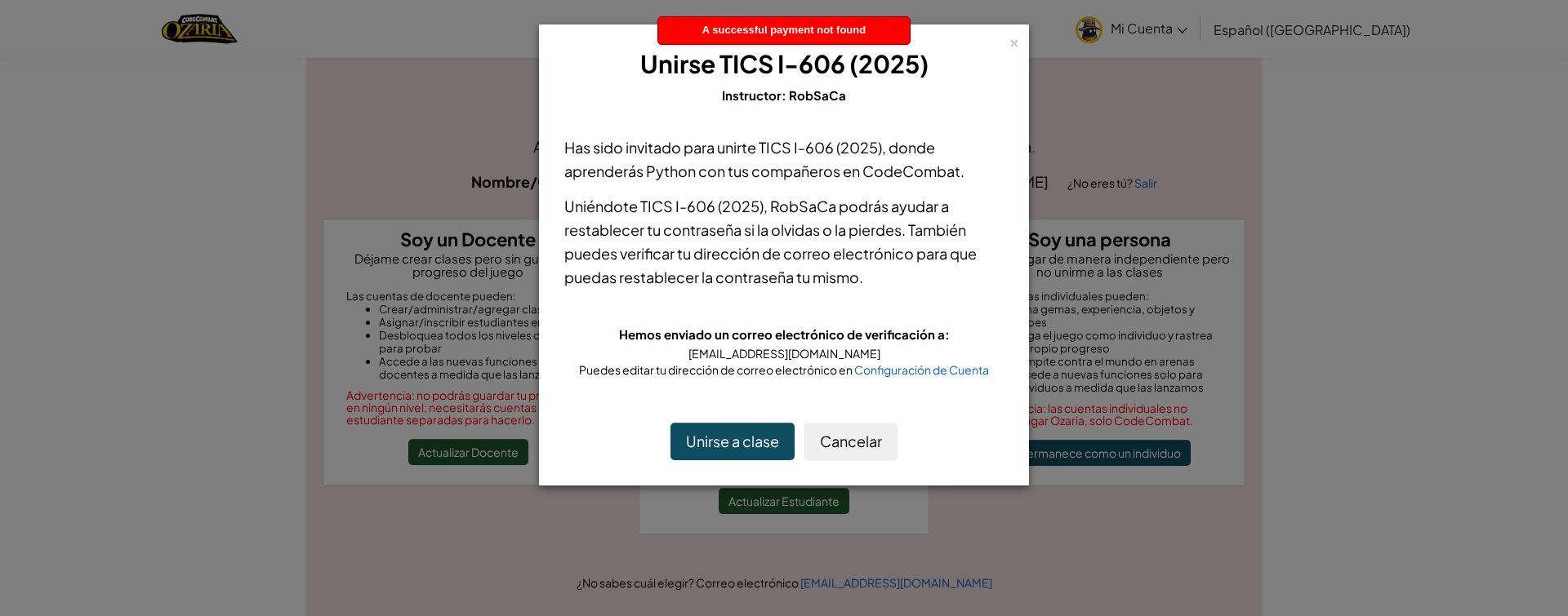
click at [889, 277] on p "Uniéndote TICS I-606 (2025) , RobSaCa podrás ayudar a restablecer tu contraseña…" at bounding box center [784, 242] width 439 height 94
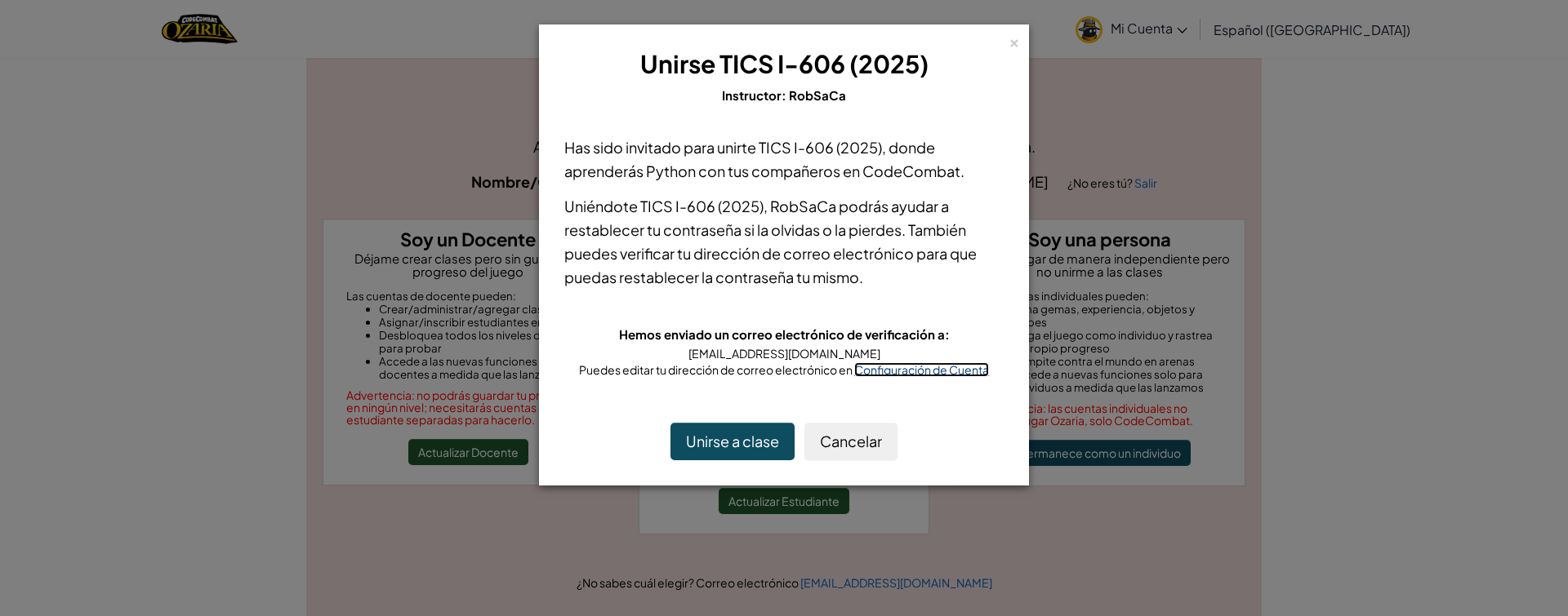
click at [961, 366] on span "Configuración de Cuenta" at bounding box center [921, 370] width 134 height 15
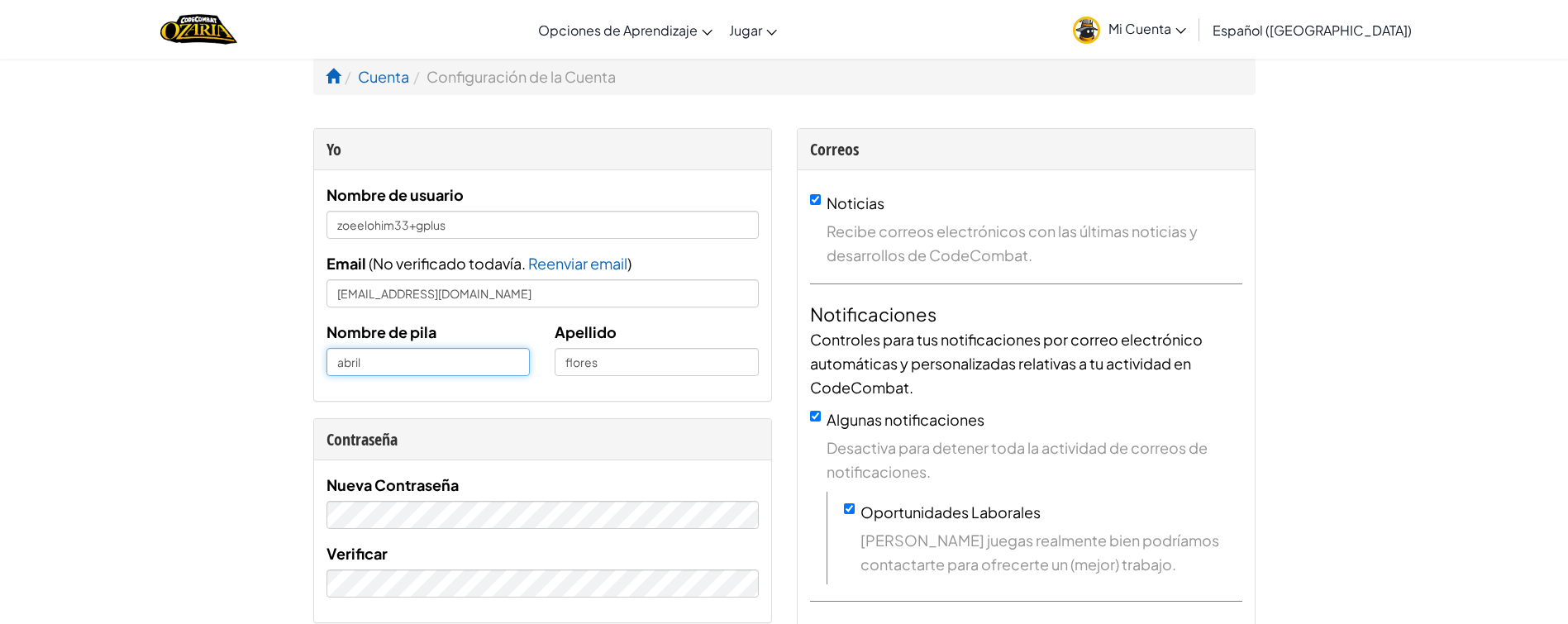
click at [441, 366] on input "abril" at bounding box center [429, 362] width 205 height 28
type input "Abril Elohim"
click at [1171, 24] on span "Mi Cuenta" at bounding box center [1147, 28] width 78 height 18
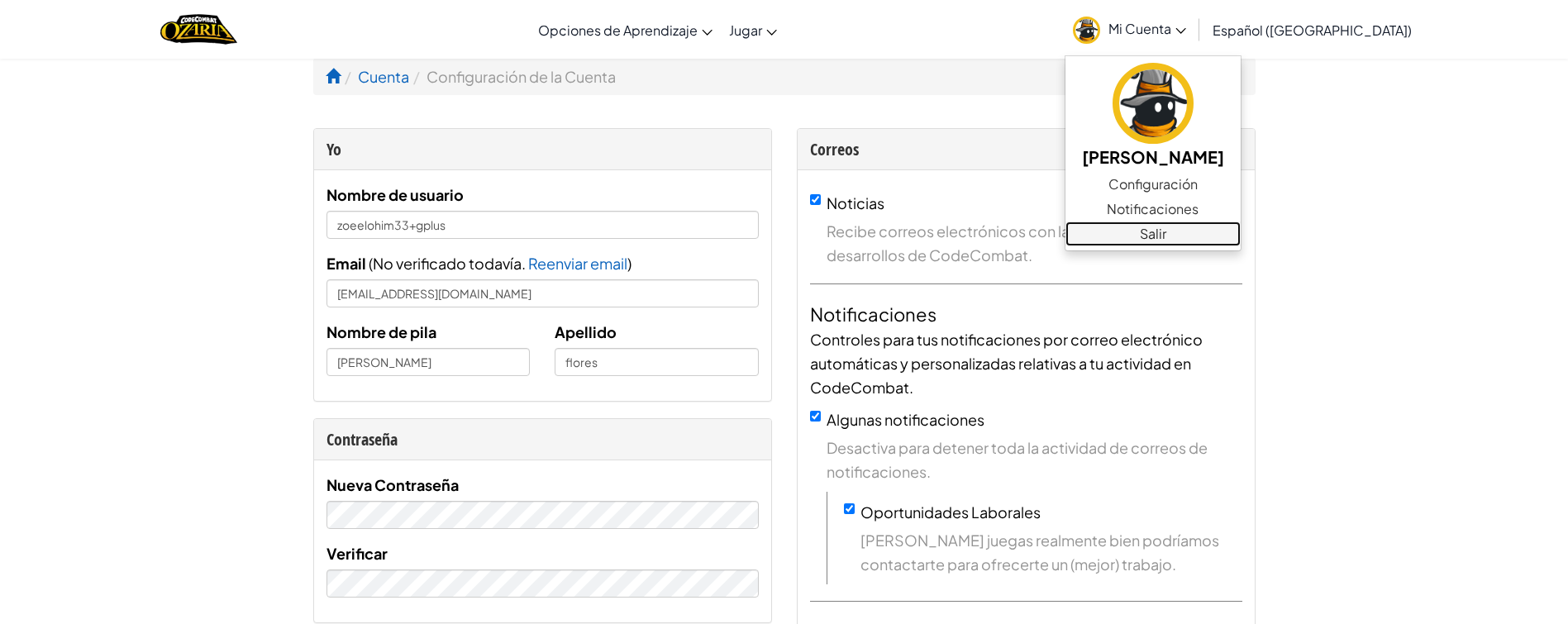
click at [1170, 232] on link "Salir" at bounding box center [1153, 234] width 175 height 24
